Goal: Transaction & Acquisition: Book appointment/travel/reservation

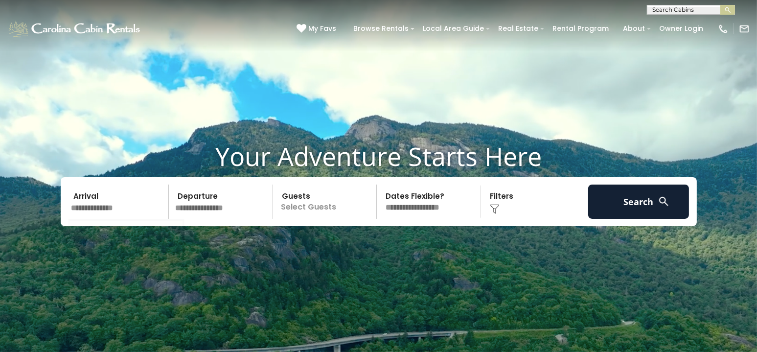
click at [119, 211] on input "text" at bounding box center [118, 201] width 101 height 34
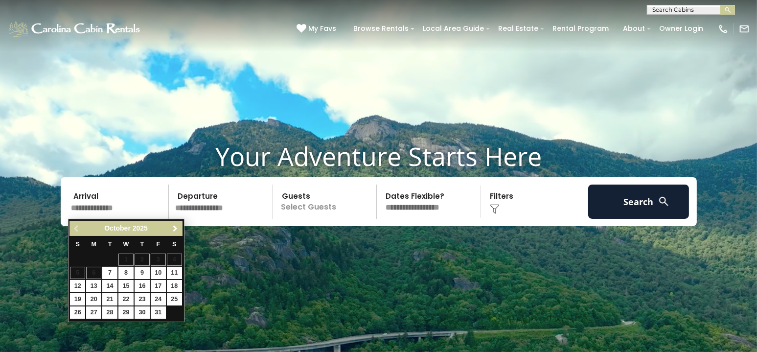
click at [175, 225] on span "Next" at bounding box center [175, 228] width 8 height 8
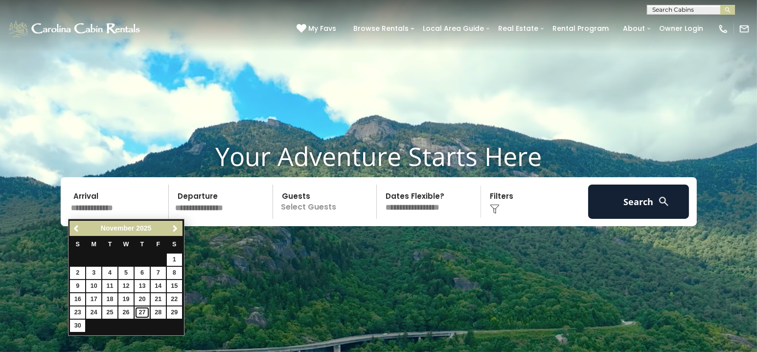
click at [140, 312] on link "27" at bounding box center [141, 312] width 15 height 12
type input "********"
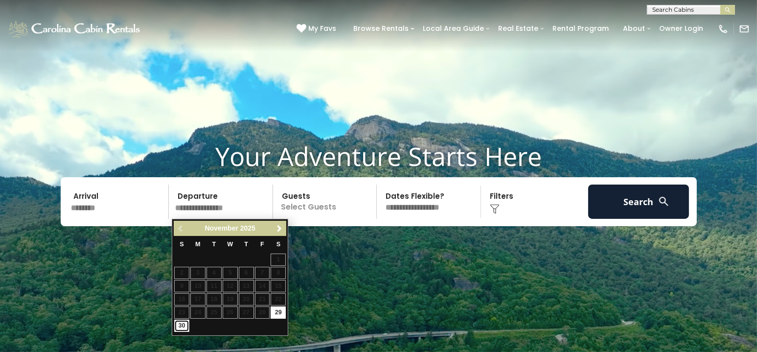
click at [183, 325] on link "30" at bounding box center [181, 325] width 15 height 12
type input "********"
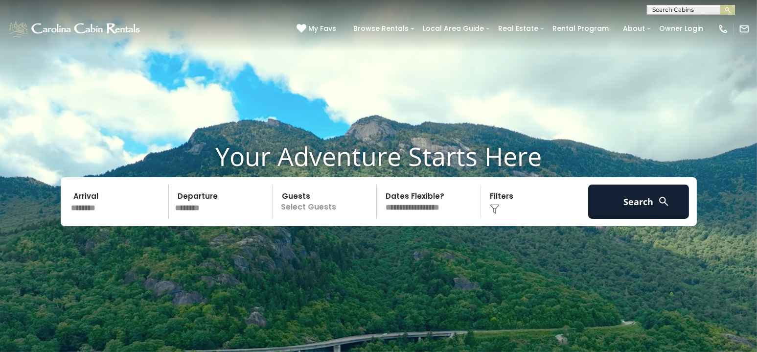
click at [311, 204] on p "Select Guests" at bounding box center [326, 201] width 101 height 34
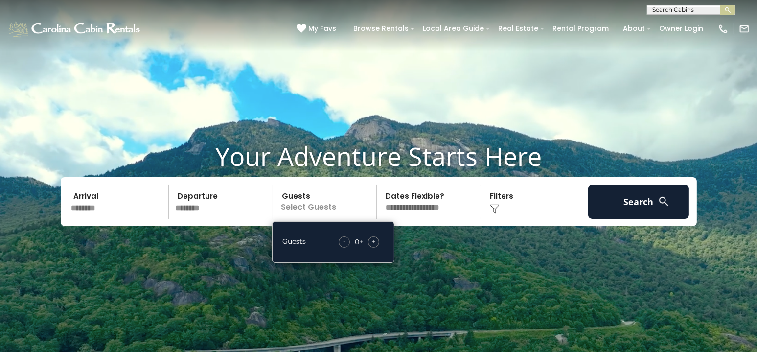
click at [372, 241] on span "+" at bounding box center [373, 241] width 4 height 10
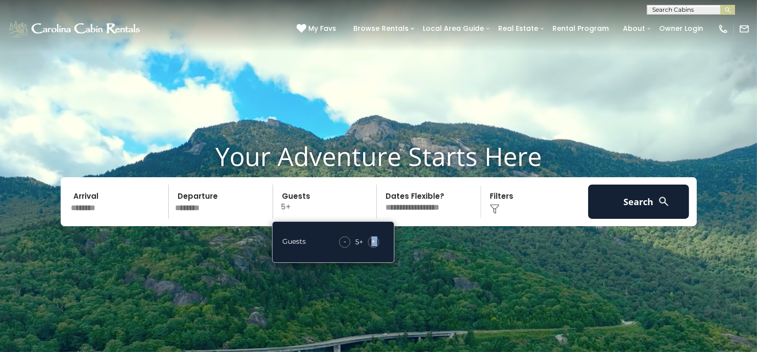
click at [372, 241] on span "+" at bounding box center [373, 241] width 4 height 10
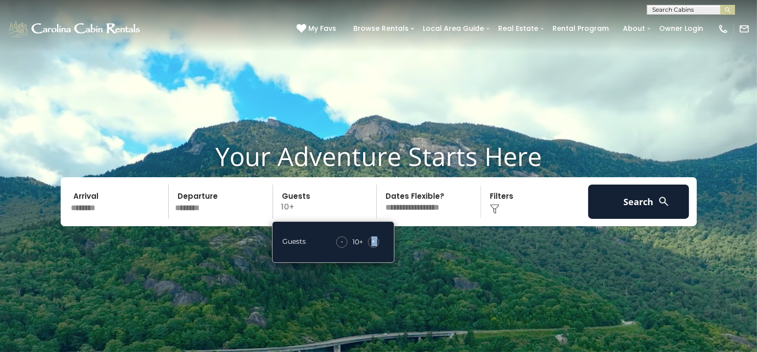
click at [373, 241] on span "+" at bounding box center [373, 241] width 4 height 10
click at [421, 228] on div "Your Adventure Starts Here Arrival ******** Departure ******** Guests 12+ Guest…" at bounding box center [378, 191] width 757 height 100
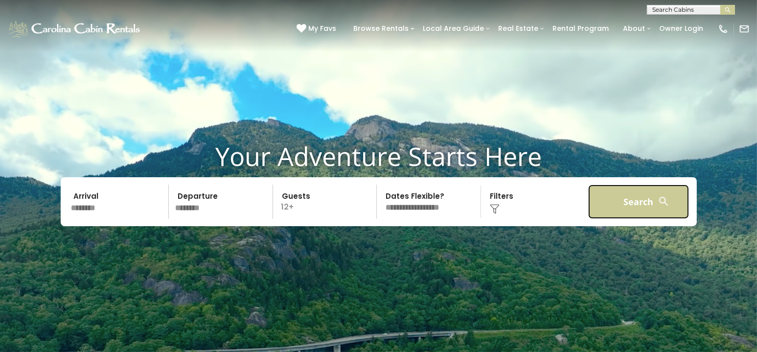
click at [646, 201] on button "Search" at bounding box center [638, 201] width 101 height 34
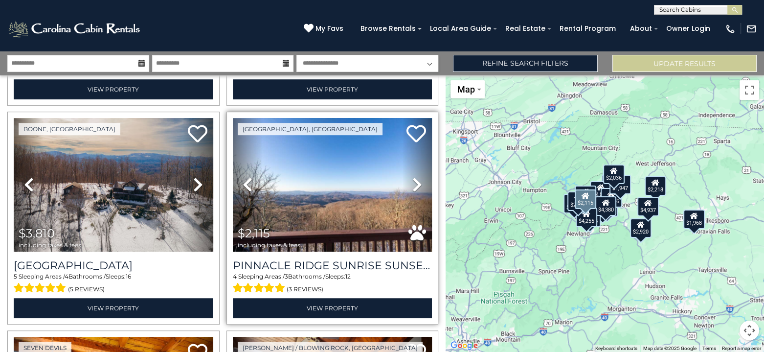
scroll to position [636, 0]
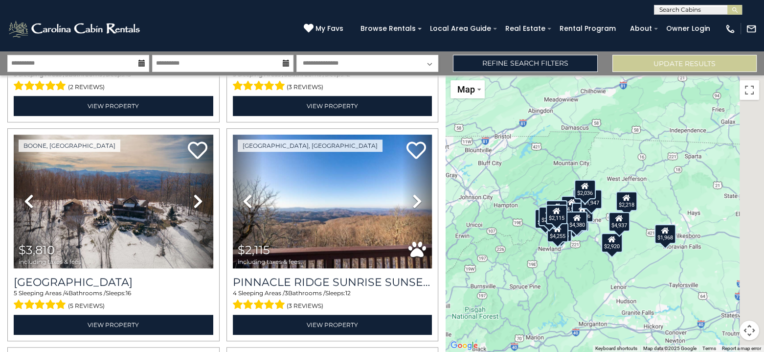
drag, startPoint x: 612, startPoint y: 243, endPoint x: 582, endPoint y: 259, distance: 34.2
click at [582, 259] on div "$4,380 $4,255 $2,070 $2,036 $2,874 $2,218 $3,810 $2,115 $1,957 $4,937 $2,181 $2…" at bounding box center [604, 213] width 318 height 276
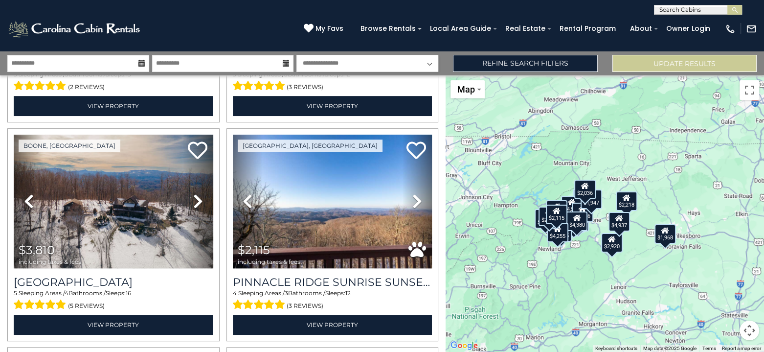
click at [589, 265] on div "$4,380 $4,255 $2,070 $2,036 $2,874 $2,218 $3,810 $2,115 $1,957 $4,937 $2,181 $2…" at bounding box center [604, 213] width 318 height 276
click at [433, 62] on select "**********" at bounding box center [367, 63] width 142 height 17
click at [223, 100] on div "Boone / Jefferson, NC Previous" at bounding box center [332, 16] width 219 height 213
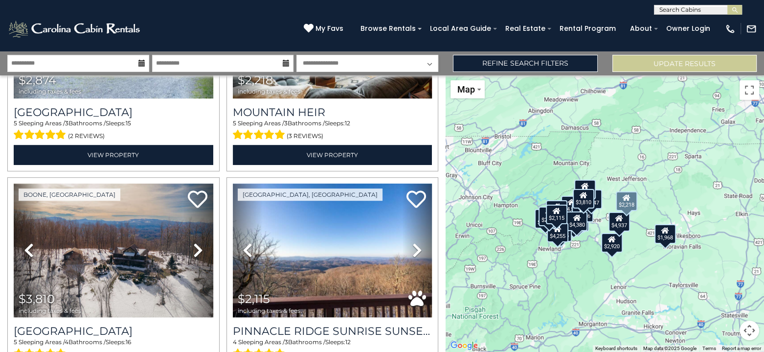
click at [223, 106] on div "Boone / Jefferson, NC Previous" at bounding box center [332, 64] width 219 height 213
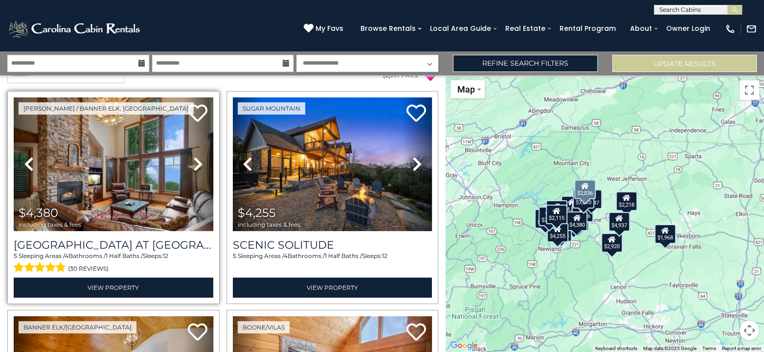
scroll to position [0, 0]
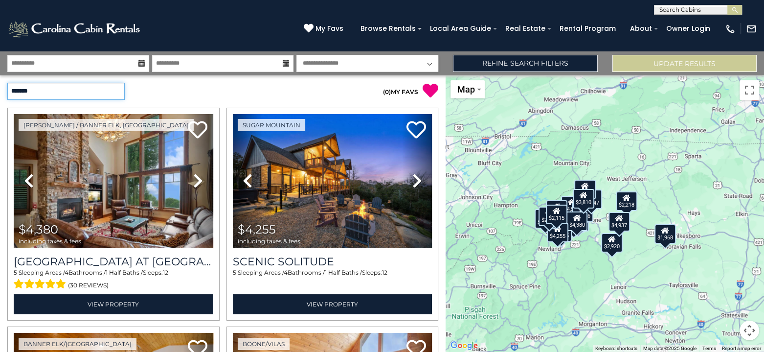
click at [111, 94] on select "**********" at bounding box center [65, 91] width 117 height 17
select select "*********"
click at [7, 83] on select "**********" at bounding box center [65, 91] width 117 height 17
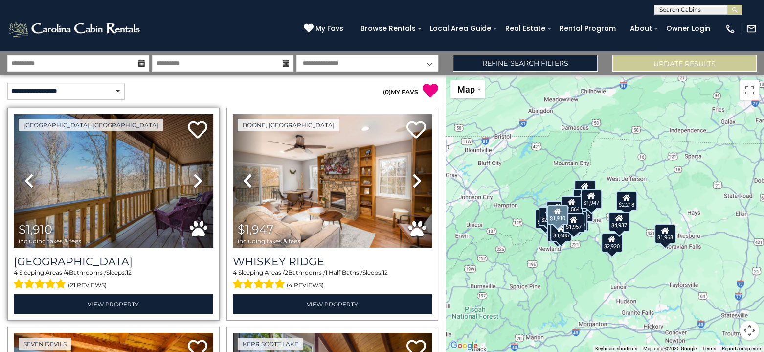
click at [193, 180] on icon at bounding box center [198, 181] width 10 height 16
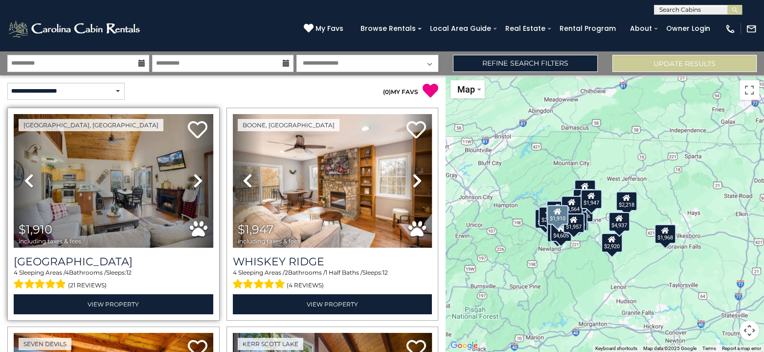
click at [193, 179] on icon at bounding box center [198, 181] width 10 height 16
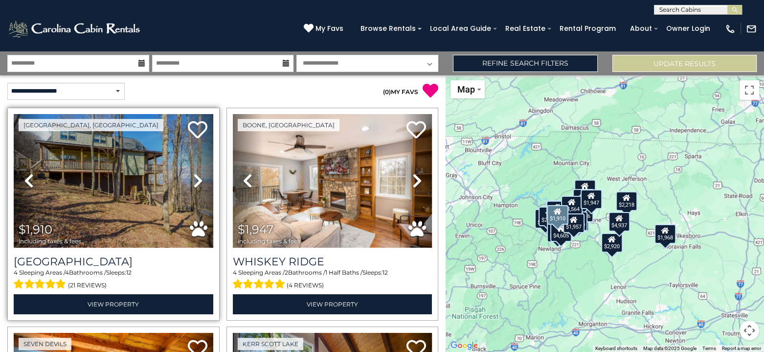
click at [195, 178] on icon at bounding box center [198, 181] width 10 height 16
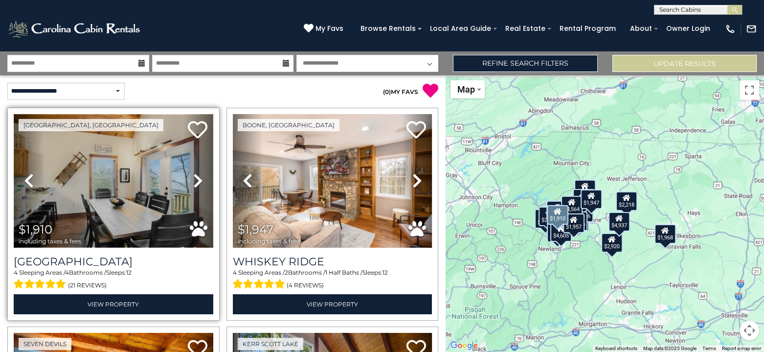
click at [113, 201] on img at bounding box center [114, 181] width 200 height 134
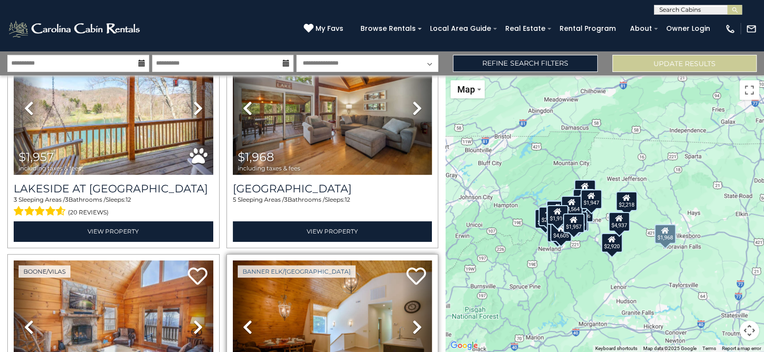
scroll to position [293, 0]
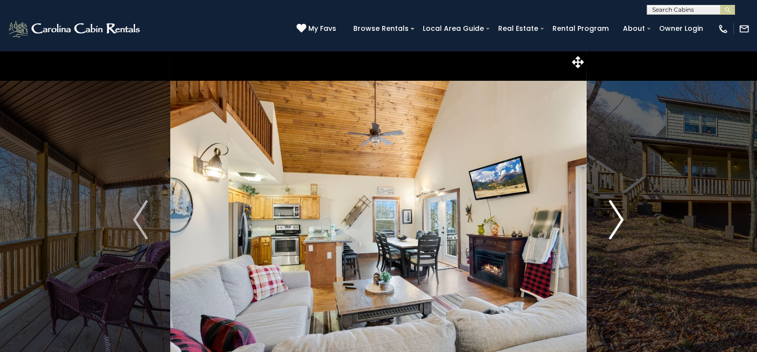
click at [618, 220] on img "Next" at bounding box center [616, 219] width 15 height 39
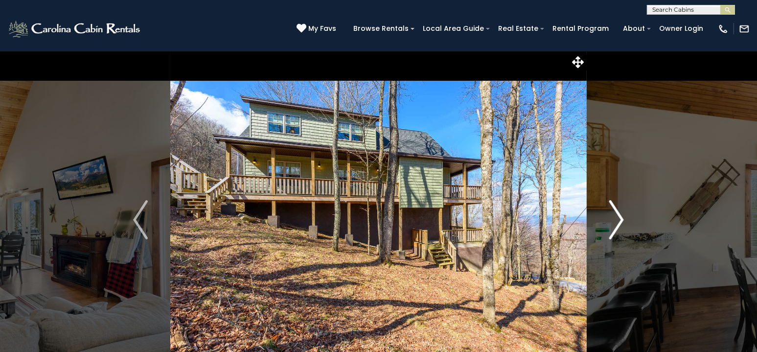
click at [616, 216] on img "Next" at bounding box center [616, 219] width 15 height 39
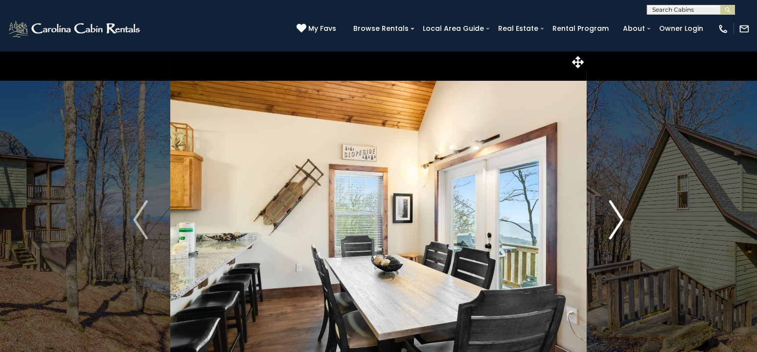
click at [617, 216] on img "Next" at bounding box center [616, 219] width 15 height 39
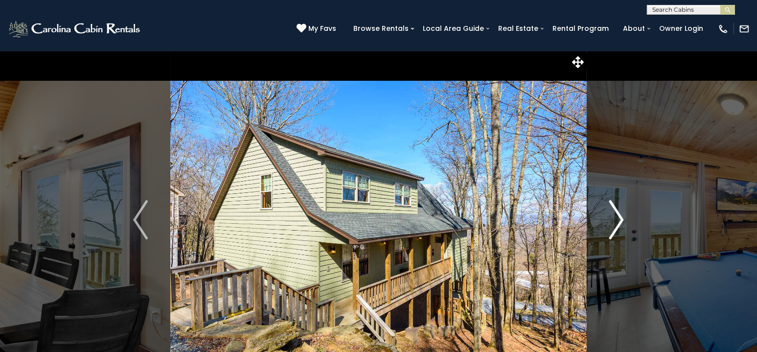
click at [617, 216] on img "Next" at bounding box center [616, 219] width 15 height 39
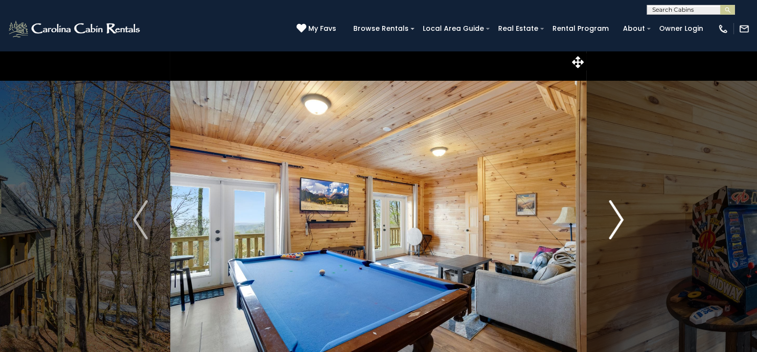
click at [620, 215] on img "Next" at bounding box center [616, 219] width 15 height 39
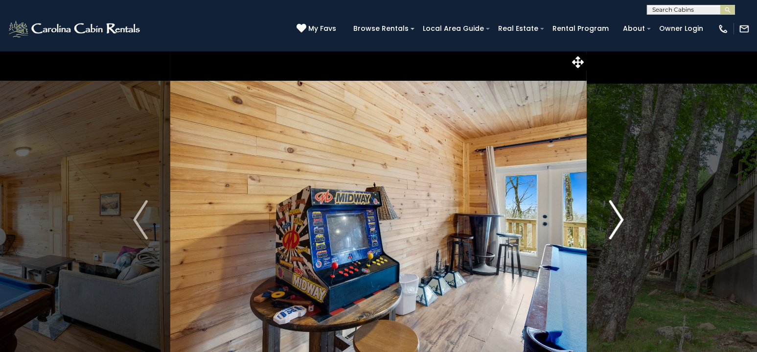
click at [619, 204] on img "Next" at bounding box center [616, 219] width 15 height 39
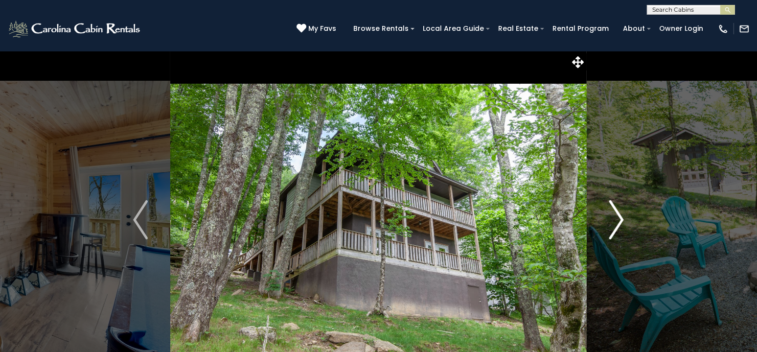
click at [617, 212] on img "Next" at bounding box center [616, 219] width 15 height 39
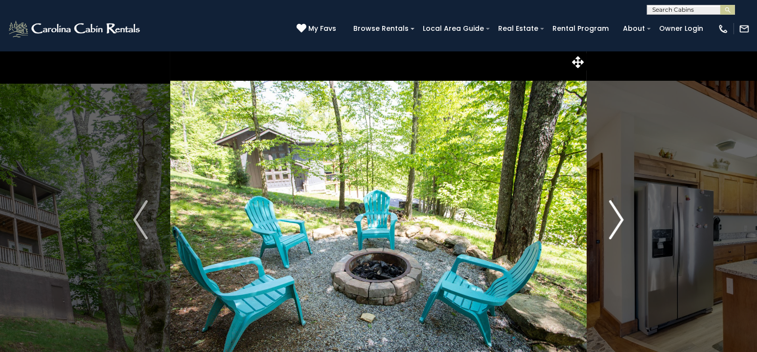
click at [617, 214] on img "Next" at bounding box center [616, 219] width 15 height 39
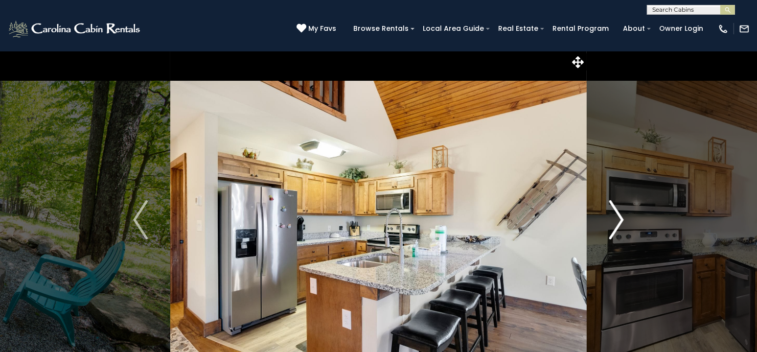
click at [617, 214] on img "Next" at bounding box center [616, 219] width 15 height 39
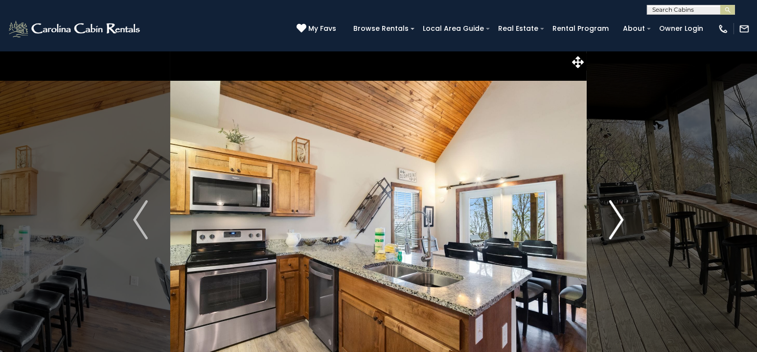
click at [617, 214] on img "Next" at bounding box center [616, 219] width 15 height 39
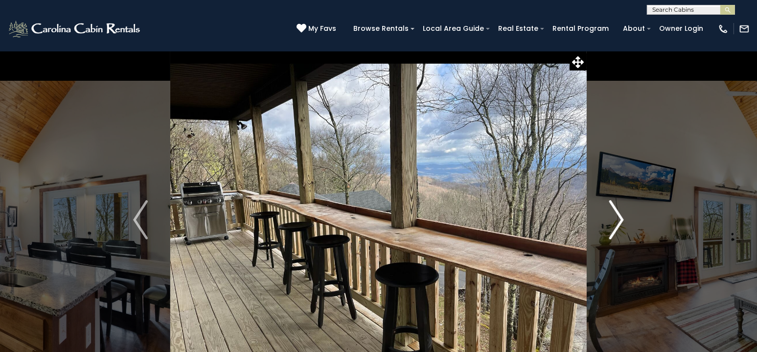
click at [617, 214] on img "Next" at bounding box center [616, 219] width 15 height 39
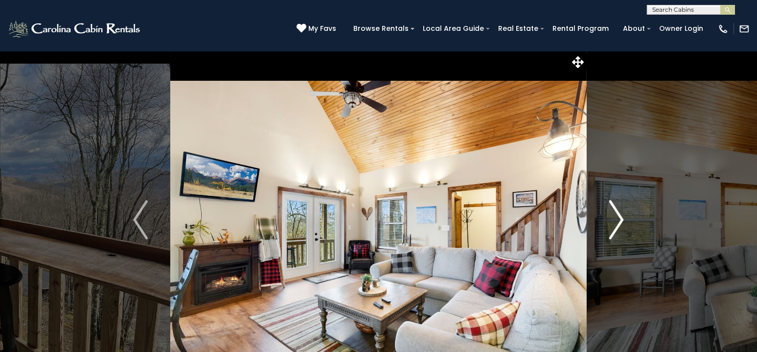
click at [617, 214] on img "Next" at bounding box center [616, 219] width 15 height 39
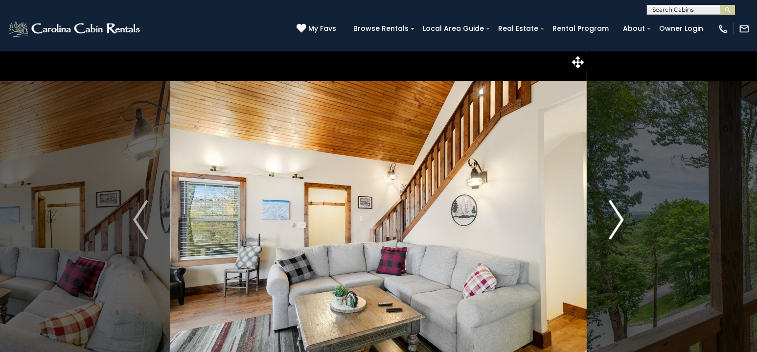
click at [617, 215] on img "Next" at bounding box center [616, 219] width 15 height 39
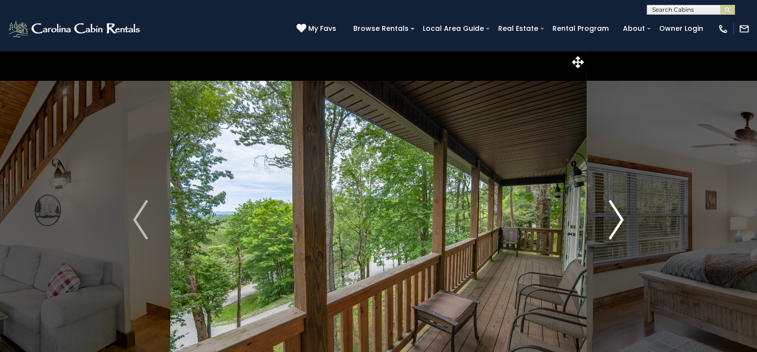
click at [617, 215] on img "Next" at bounding box center [616, 219] width 15 height 39
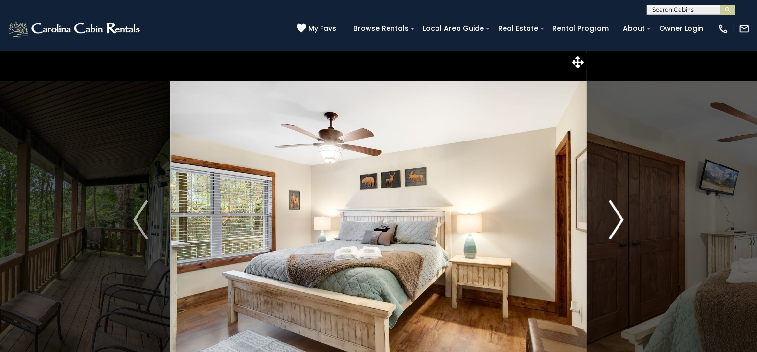
click at [617, 215] on img "Next" at bounding box center [616, 219] width 15 height 39
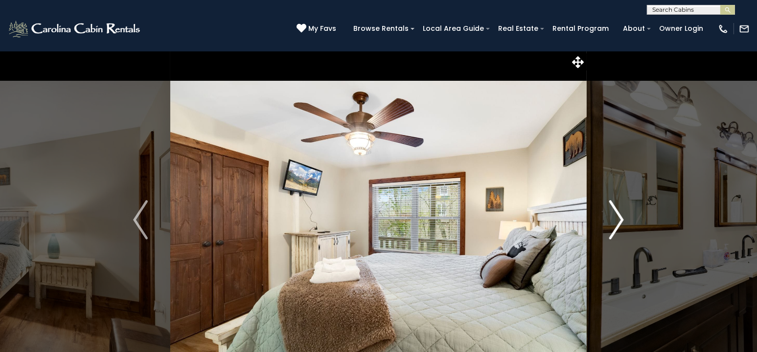
click at [617, 215] on img "Next" at bounding box center [616, 219] width 15 height 39
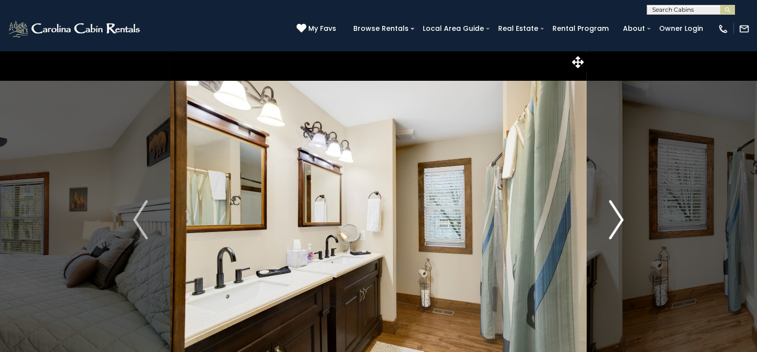
click at [617, 215] on img "Next" at bounding box center [616, 219] width 15 height 39
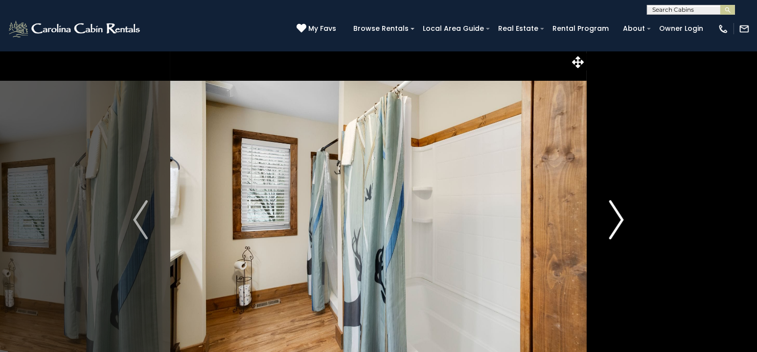
click at [617, 215] on img "Next" at bounding box center [616, 219] width 15 height 39
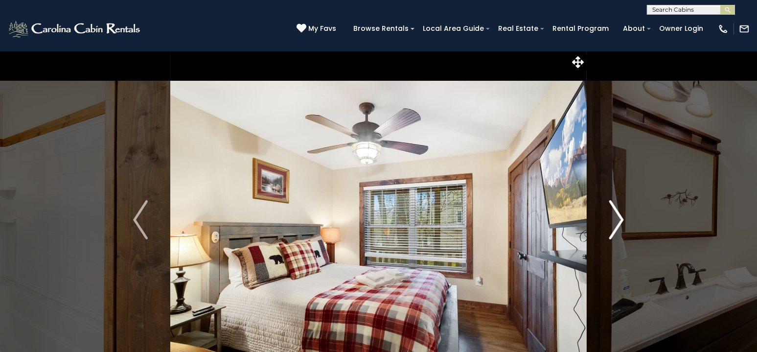
click at [617, 215] on img "Next" at bounding box center [616, 219] width 15 height 39
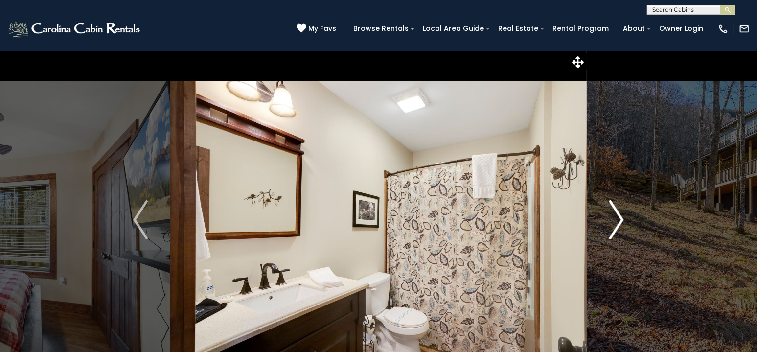
click at [617, 215] on img "Next" at bounding box center [616, 219] width 15 height 39
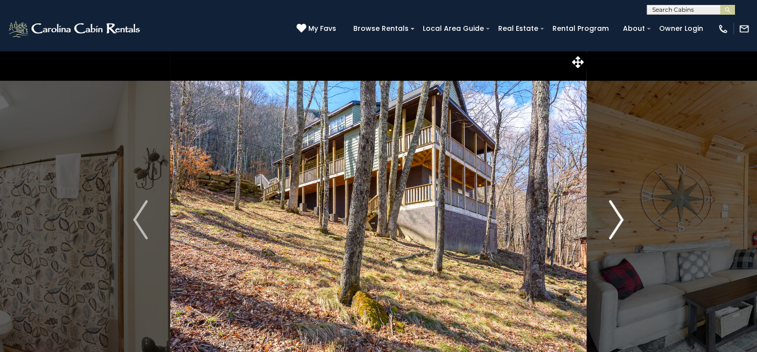
click at [617, 215] on img "Next" at bounding box center [616, 219] width 15 height 39
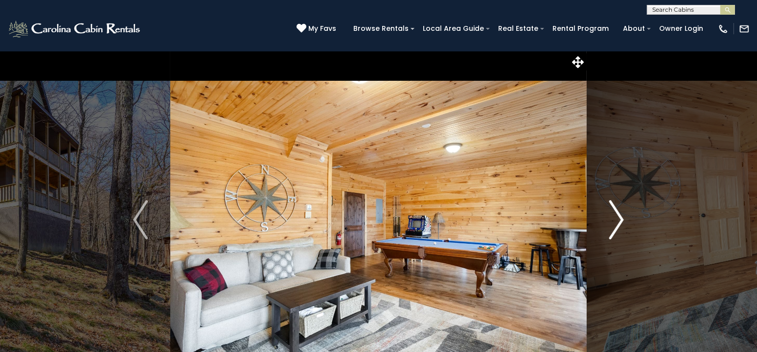
click at [617, 215] on img "Next" at bounding box center [616, 219] width 15 height 39
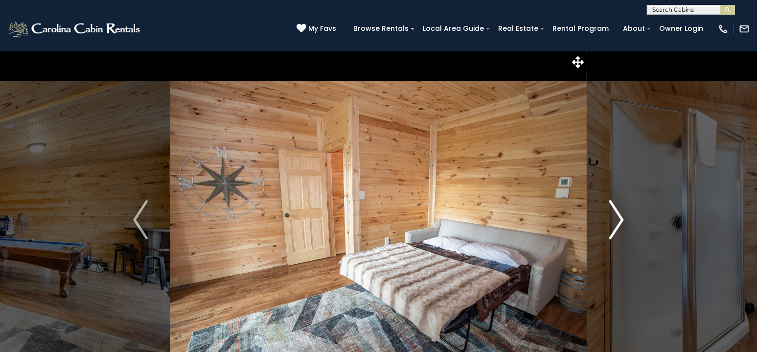
click at [617, 215] on img "Next" at bounding box center [616, 219] width 15 height 39
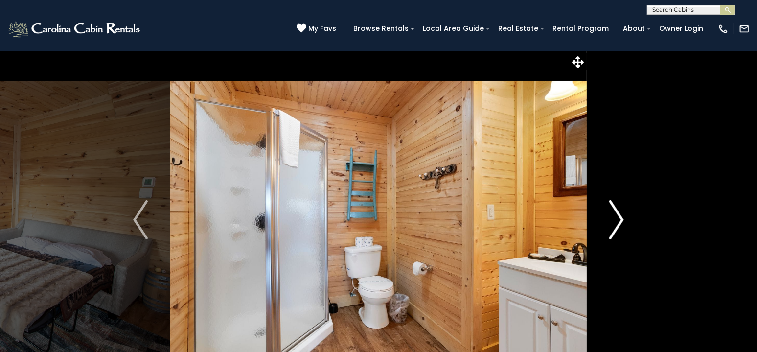
click at [617, 215] on img "Next" at bounding box center [616, 219] width 15 height 39
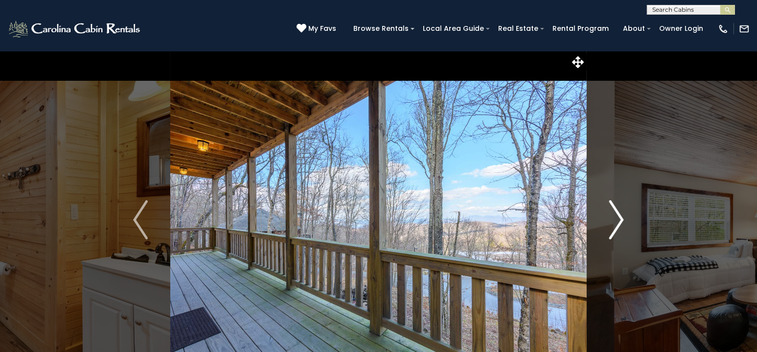
click at [617, 215] on img "Next" at bounding box center [616, 219] width 15 height 39
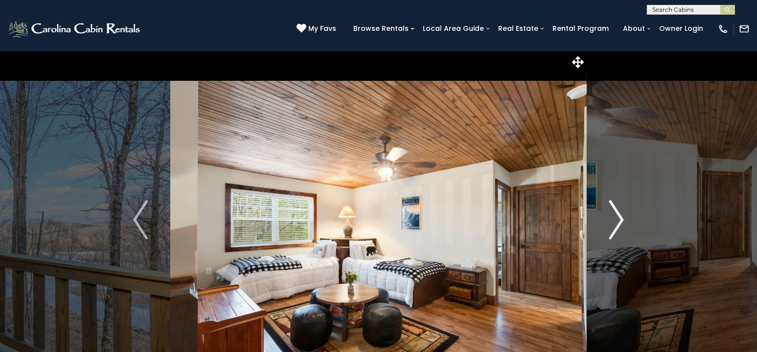
click at [617, 215] on img "Next" at bounding box center [616, 219] width 15 height 39
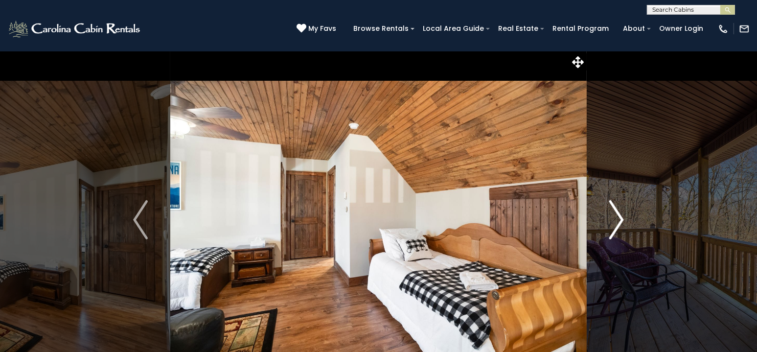
click at [616, 226] on img "Next" at bounding box center [616, 219] width 15 height 39
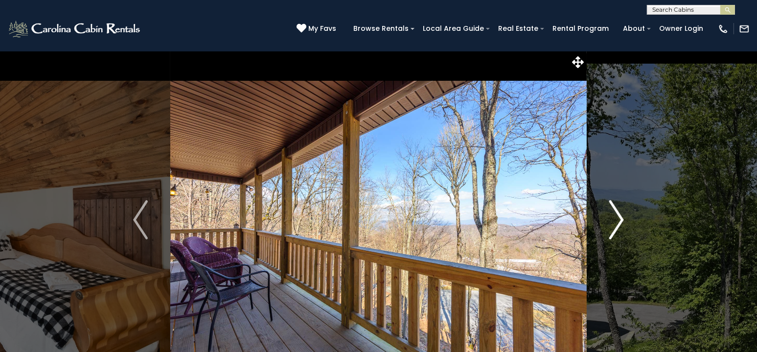
click at [616, 226] on img "Next" at bounding box center [616, 219] width 15 height 39
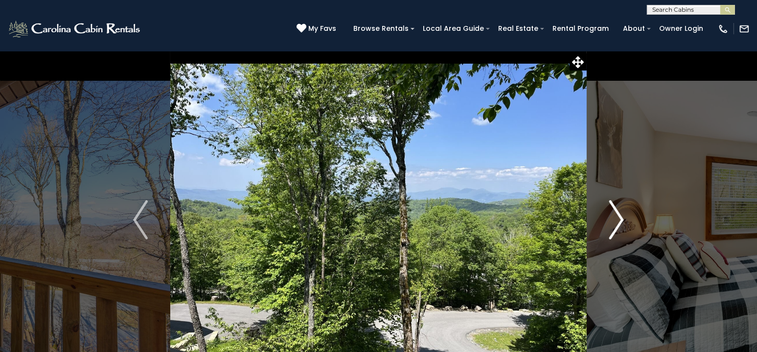
click at [615, 226] on img "Next" at bounding box center [616, 219] width 15 height 39
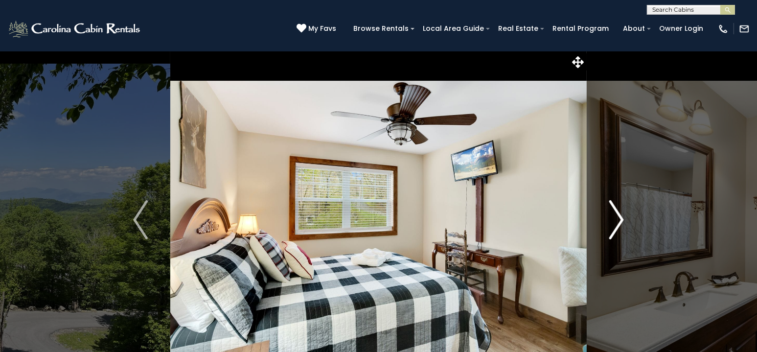
click at [615, 226] on img "Next" at bounding box center [616, 219] width 15 height 39
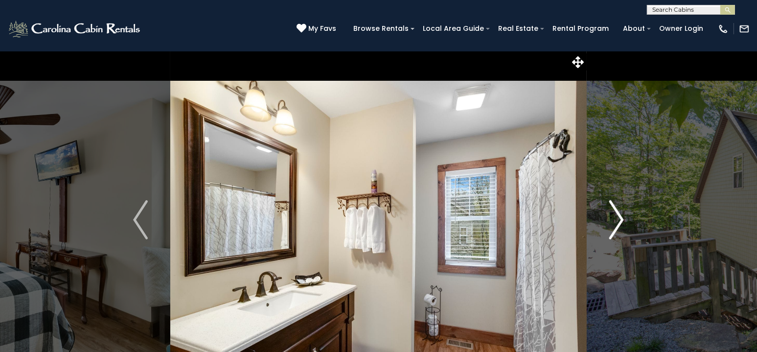
click at [615, 226] on img "Next" at bounding box center [616, 219] width 15 height 39
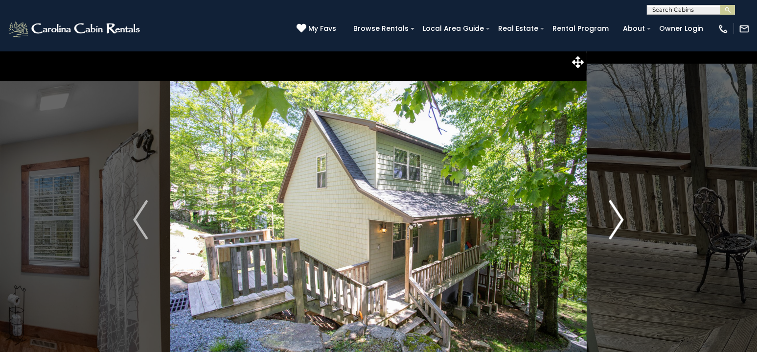
click at [615, 226] on img "Next" at bounding box center [616, 219] width 15 height 39
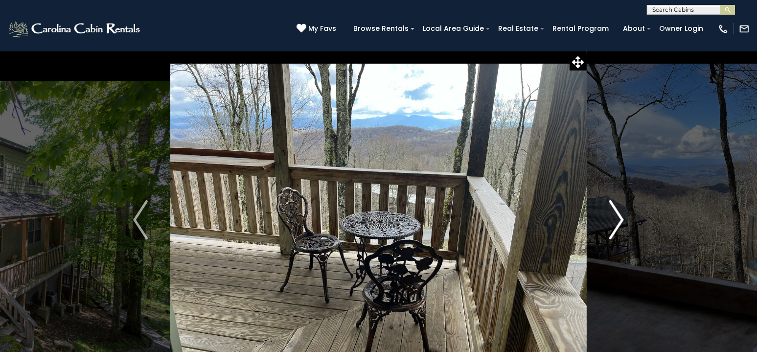
click at [615, 226] on img "Next" at bounding box center [616, 219] width 15 height 39
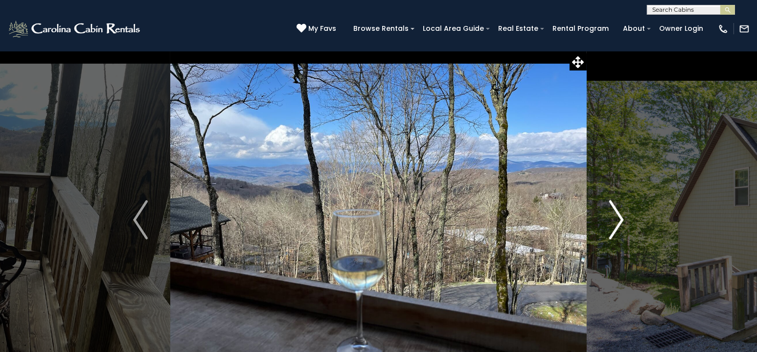
click at [619, 211] on img "Next" at bounding box center [616, 219] width 15 height 39
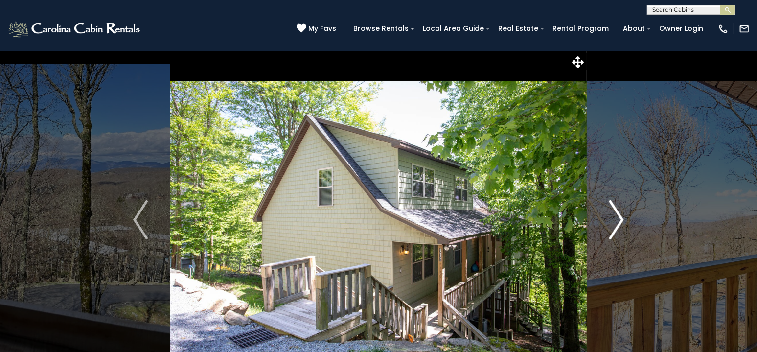
click at [619, 211] on img "Next" at bounding box center [616, 219] width 15 height 39
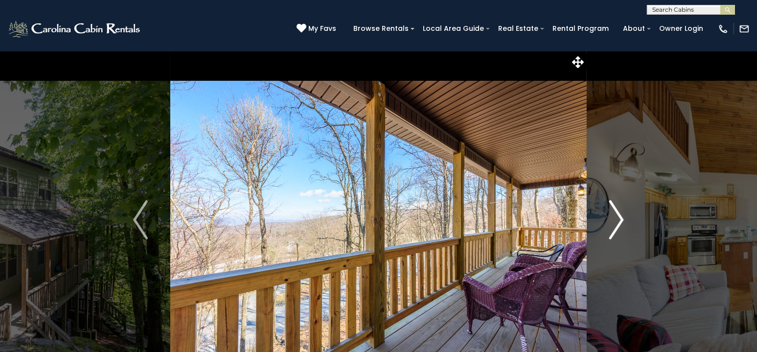
click at [619, 211] on img "Next" at bounding box center [616, 219] width 15 height 39
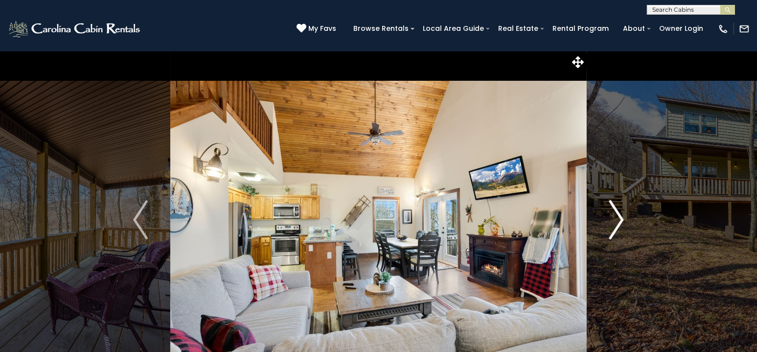
click at [619, 211] on img "Next" at bounding box center [616, 219] width 15 height 39
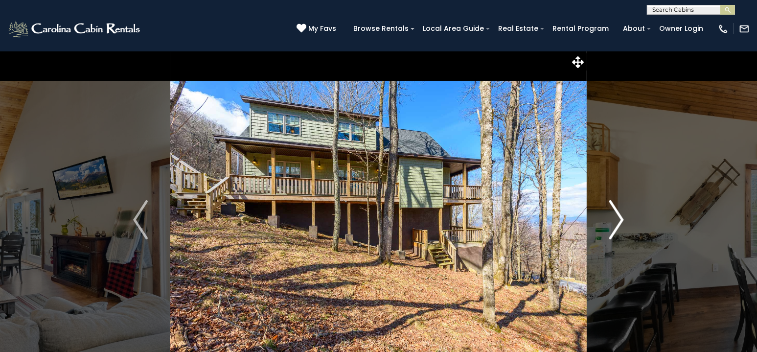
click at [619, 211] on img "Next" at bounding box center [616, 219] width 15 height 39
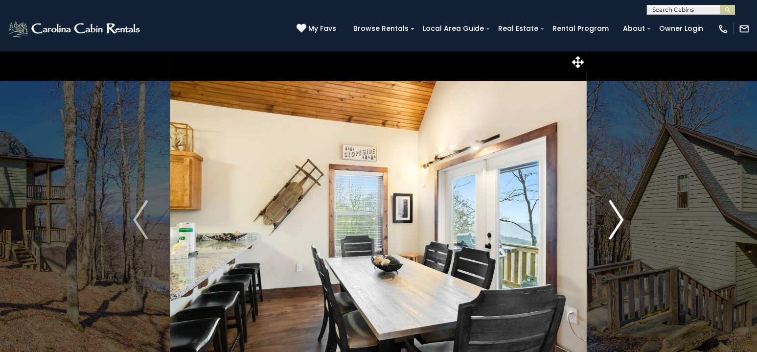
click at [623, 221] on img "Next" at bounding box center [616, 219] width 15 height 39
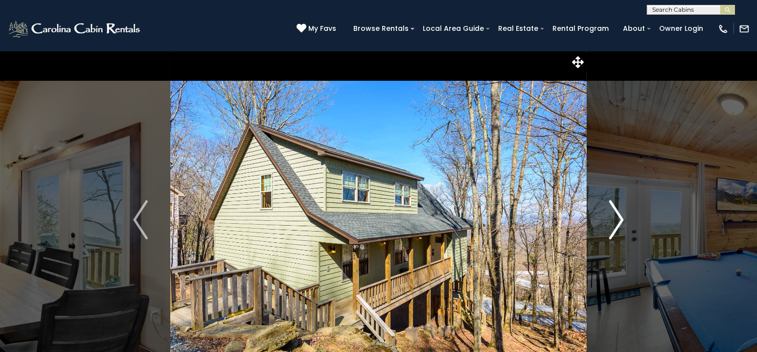
click at [615, 215] on img "Next" at bounding box center [616, 219] width 15 height 39
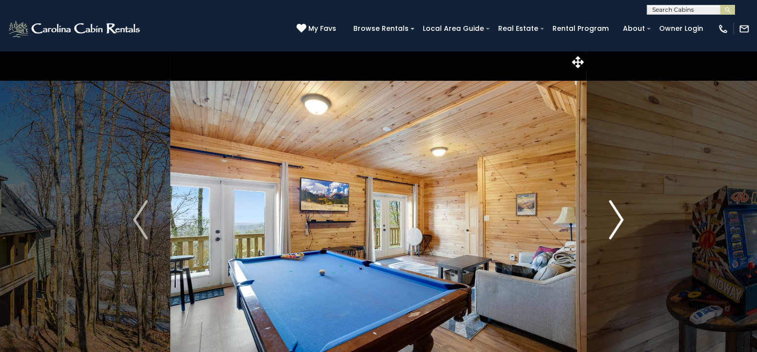
click at [618, 212] on img "Next" at bounding box center [616, 219] width 15 height 39
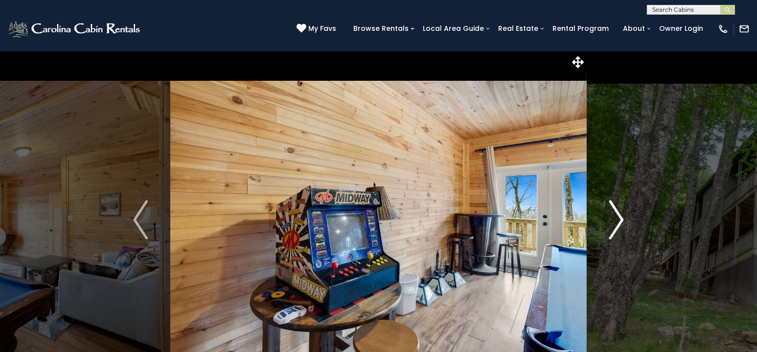
click at [633, 186] on button "Next" at bounding box center [616, 219] width 60 height 337
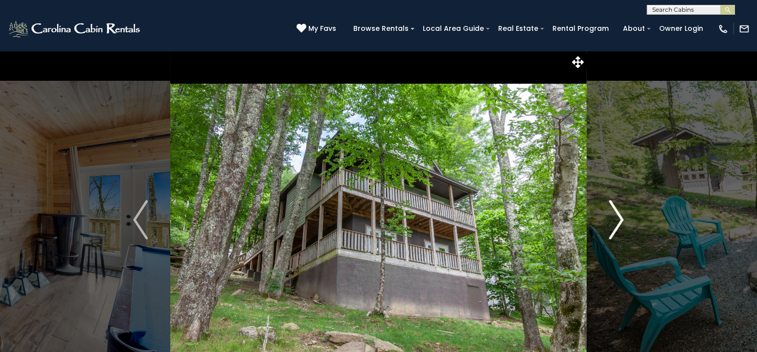
click at [616, 218] on img "Next" at bounding box center [616, 219] width 15 height 39
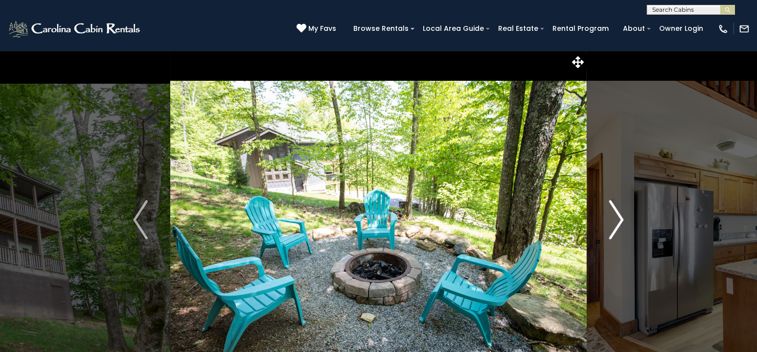
click at [616, 218] on img "Next" at bounding box center [616, 219] width 15 height 39
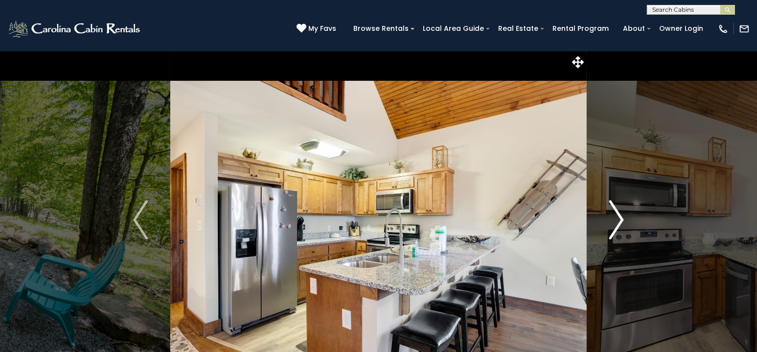
click at [616, 218] on img "Next" at bounding box center [616, 219] width 15 height 39
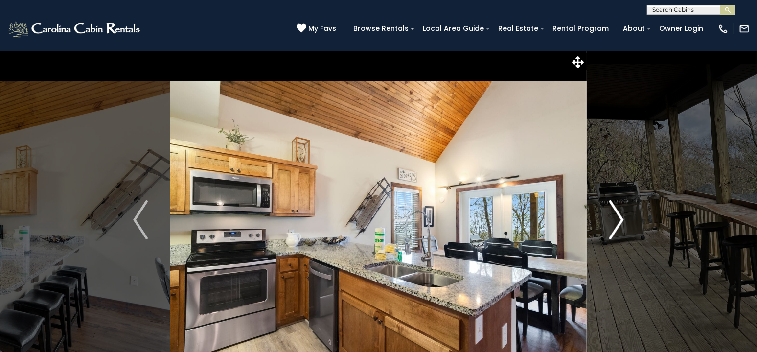
click at [616, 218] on img "Next" at bounding box center [616, 219] width 15 height 39
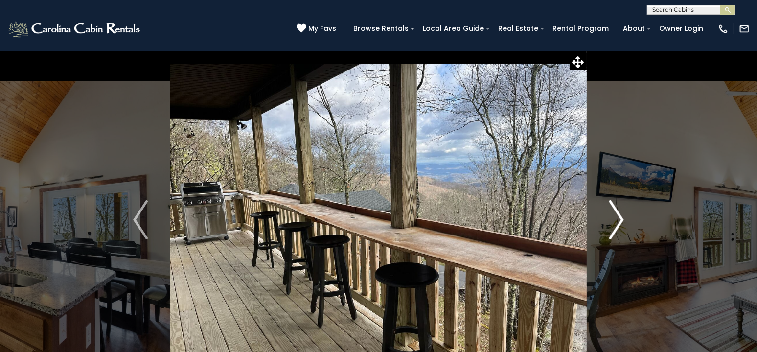
click at [616, 218] on img "Next" at bounding box center [616, 219] width 15 height 39
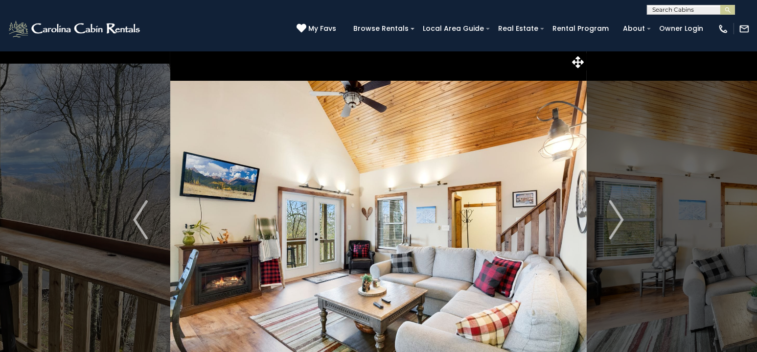
click at [228, 24] on div "(828) 295-6000 My Favs Browse Rentals Local Area Guide Activities & Attractions…" at bounding box center [378, 33] width 757 height 37
